Goal: Information Seeking & Learning: Learn about a topic

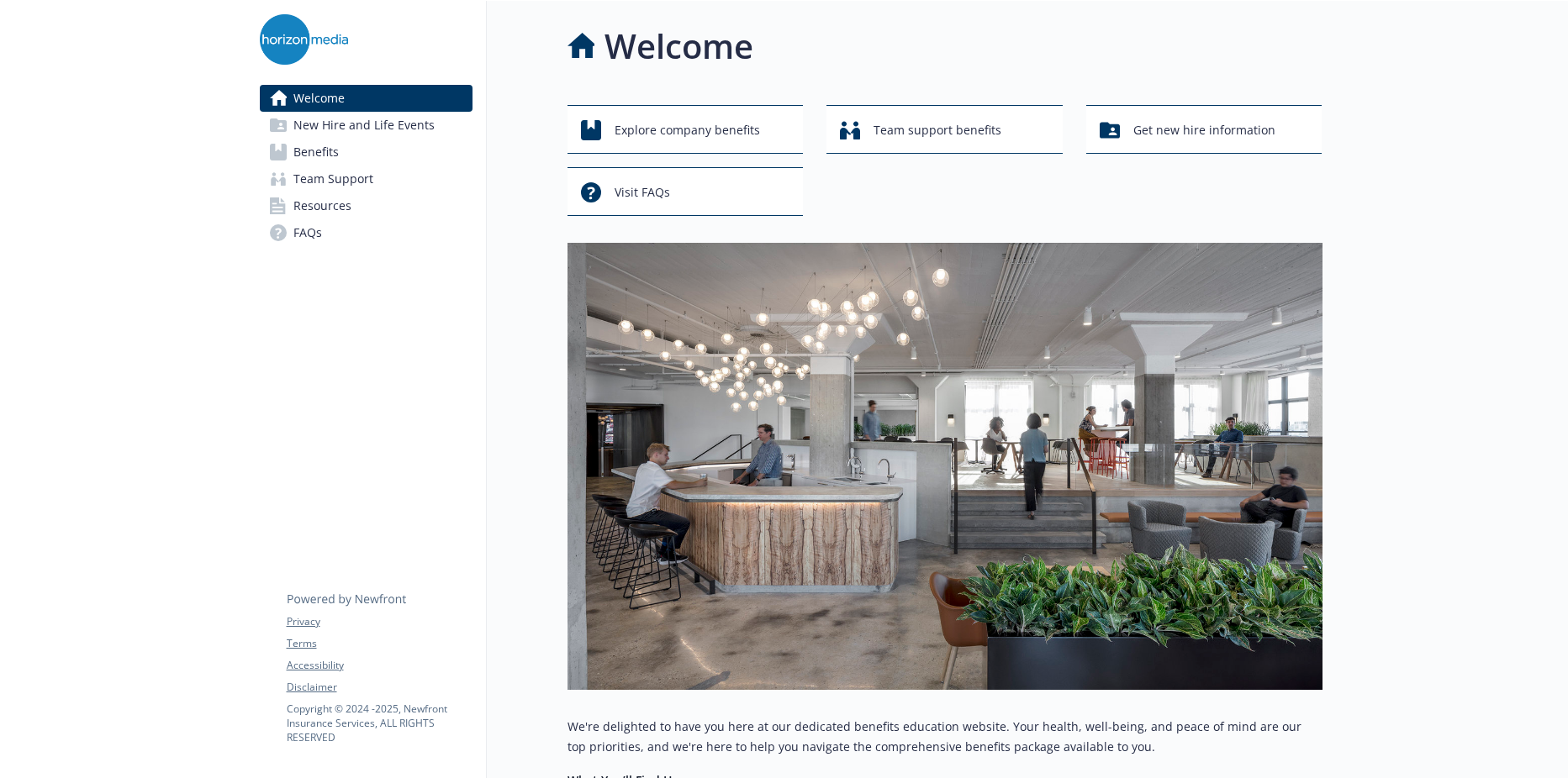
click at [324, 156] on span "Benefits" at bounding box center [316, 151] width 45 height 27
click at [318, 150] on span "Benefits" at bounding box center [316, 151] width 45 height 27
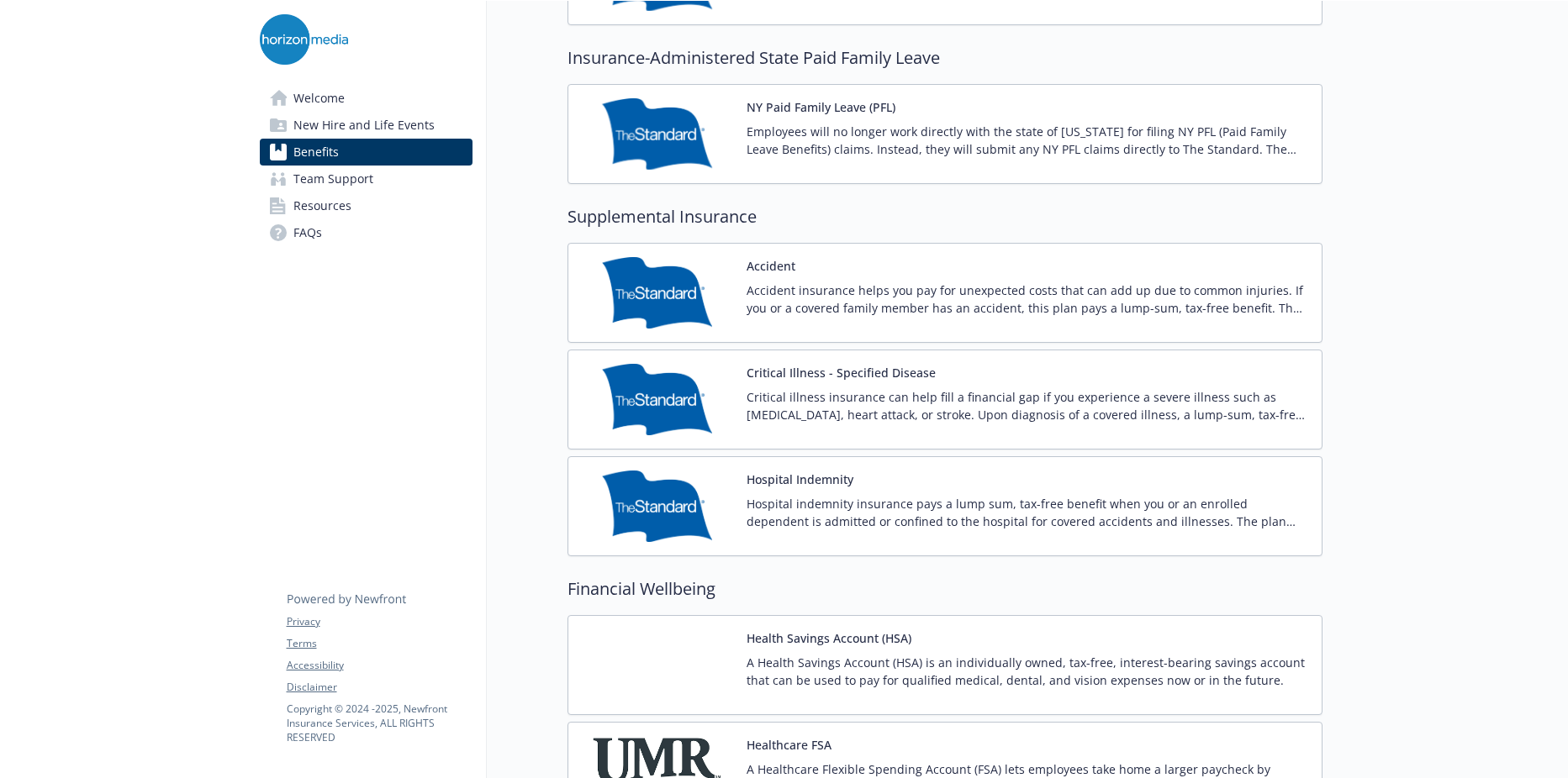
scroll to position [1610, 0]
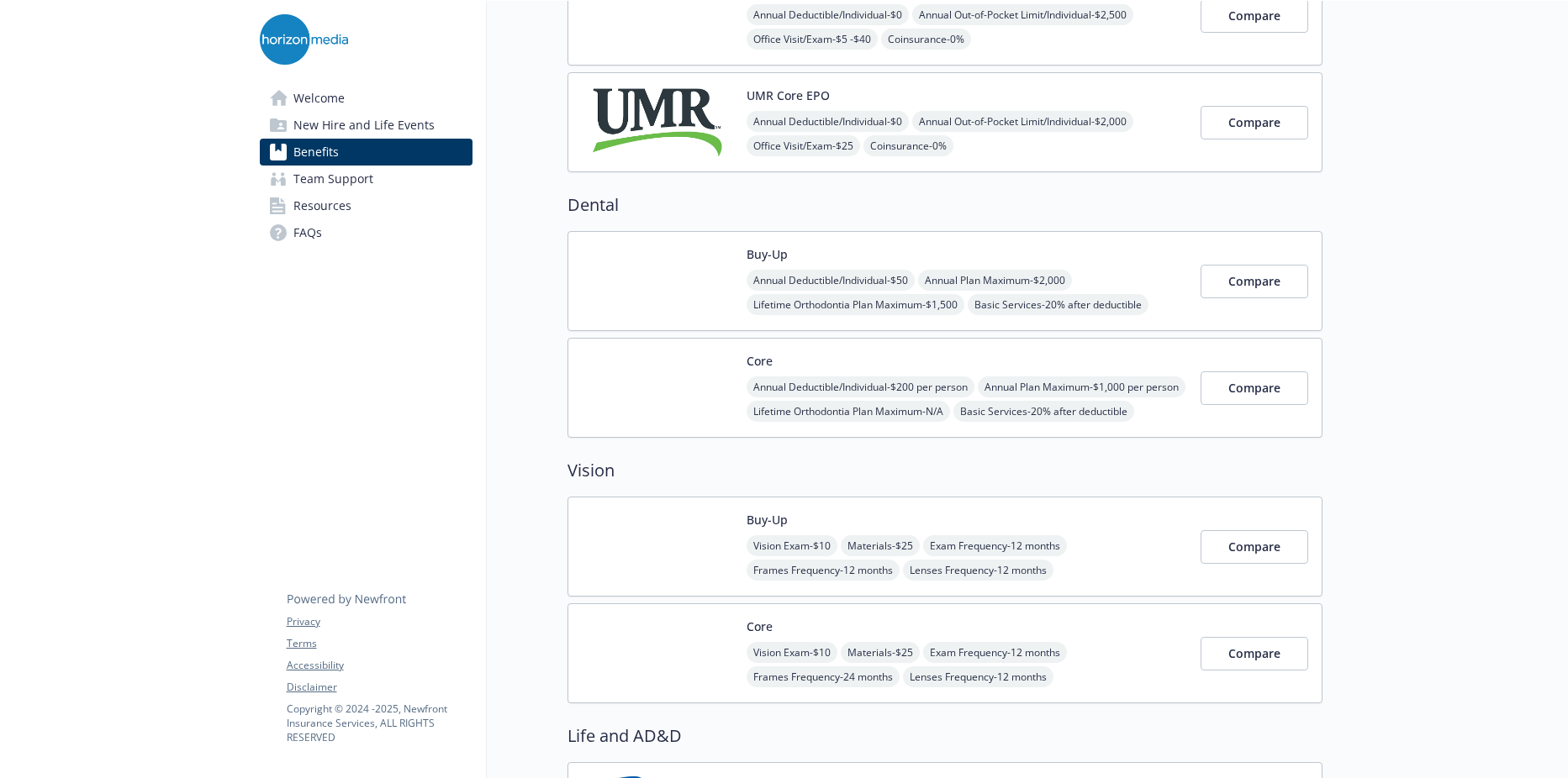
scroll to position [0, 0]
